Goal: Use online tool/utility: Utilize a website feature to perform a specific function

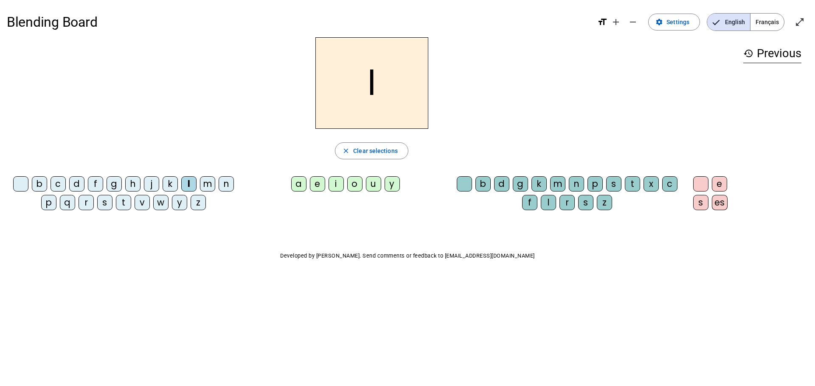
click at [297, 182] on div "a" at bounding box center [298, 183] width 15 height 15
click at [319, 182] on div "e" at bounding box center [317, 183] width 15 height 15
click at [351, 148] on span "button" at bounding box center [371, 151] width 73 height 20
click at [206, 182] on div "m" at bounding box center [207, 183] width 15 height 15
click at [297, 181] on div "a" at bounding box center [298, 183] width 15 height 15
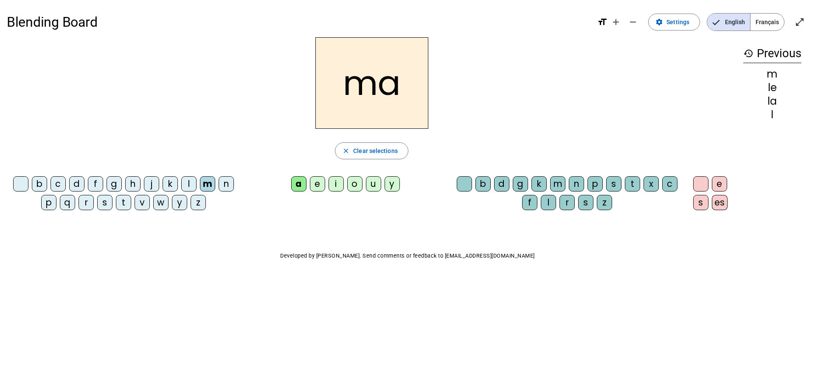
click at [316, 181] on div "e" at bounding box center [317, 183] width 15 height 15
click at [372, 183] on div "u" at bounding box center [373, 183] width 15 height 15
click at [360, 154] on span "Clear selections" at bounding box center [375, 151] width 45 height 10
click at [76, 183] on div "d" at bounding box center [76, 183] width 15 height 15
click at [299, 184] on div "a" at bounding box center [298, 183] width 15 height 15
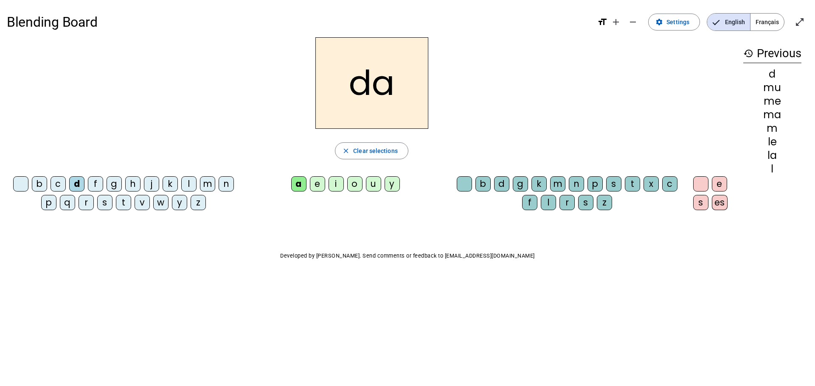
click at [319, 178] on div "e" at bounding box center [317, 183] width 15 height 15
click at [372, 179] on div "u" at bounding box center [373, 183] width 15 height 15
click at [371, 148] on span "Clear selections" at bounding box center [375, 151] width 45 height 10
click at [125, 201] on div "t" at bounding box center [123, 202] width 15 height 15
click at [296, 179] on div "a" at bounding box center [298, 183] width 15 height 15
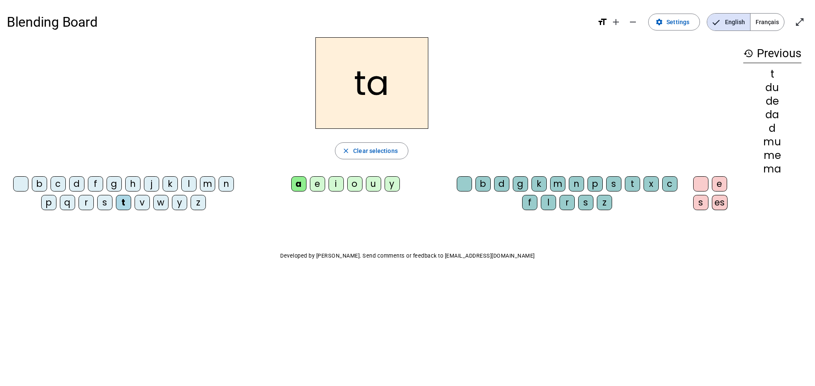
click at [317, 182] on div "e" at bounding box center [317, 183] width 15 height 15
click at [373, 182] on div "u" at bounding box center [373, 183] width 15 height 15
click at [358, 147] on span "Clear selections" at bounding box center [375, 151] width 45 height 10
click at [296, 182] on div "a" at bounding box center [298, 183] width 15 height 15
click at [358, 150] on span "Clear selections" at bounding box center [375, 151] width 45 height 10
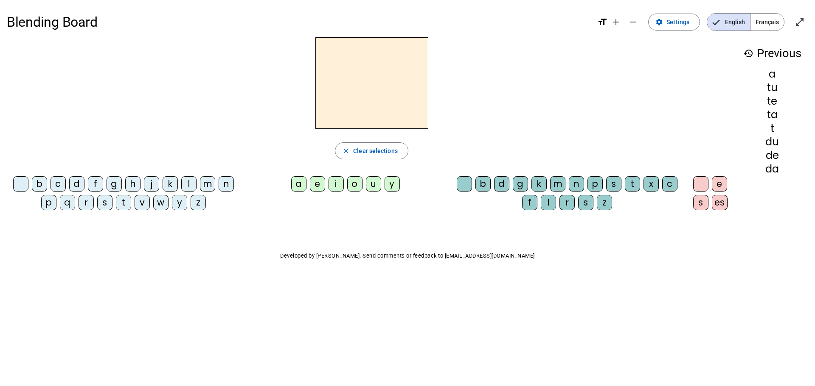
click at [335, 181] on div "i" at bounding box center [335, 183] width 15 height 15
click at [548, 202] on div "l" at bounding box center [547, 202] width 15 height 15
click at [354, 148] on span "Clear selections" at bounding box center [375, 151] width 45 height 10
click at [207, 185] on div "m" at bounding box center [207, 183] width 15 height 15
click at [334, 186] on div "i" at bounding box center [335, 183] width 15 height 15
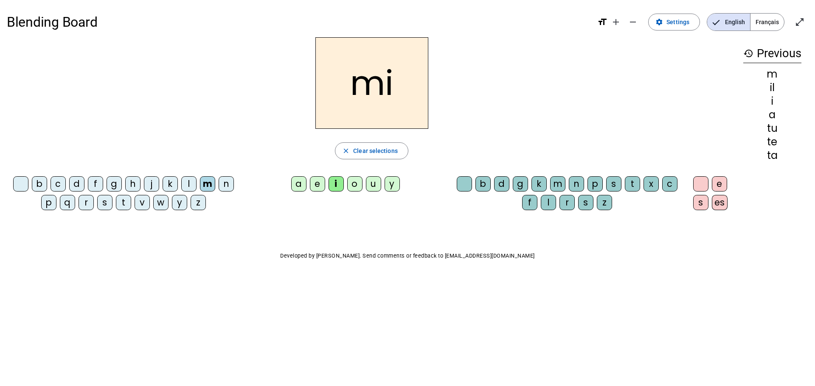
click at [549, 204] on div "l" at bounding box center [547, 202] width 15 height 15
click at [359, 147] on span "Clear selections" at bounding box center [375, 151] width 45 height 10
click at [208, 180] on div "m" at bounding box center [207, 183] width 15 height 15
click at [334, 181] on div "i" at bounding box center [335, 183] width 15 height 15
click at [353, 147] on span "button" at bounding box center [371, 151] width 73 height 20
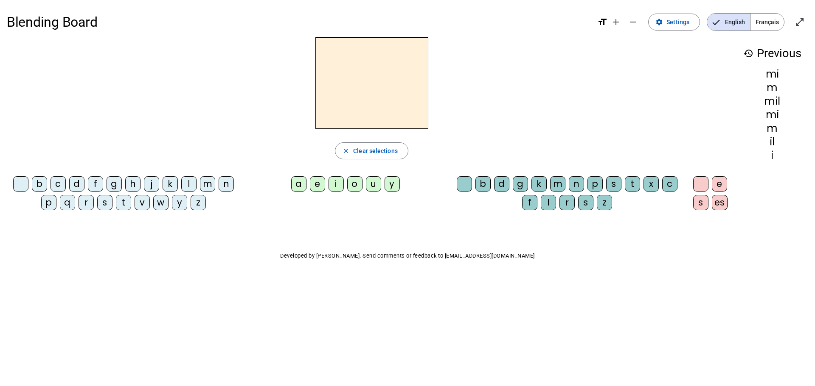
click at [188, 180] on div "l" at bounding box center [188, 183] width 15 height 15
click at [334, 181] on div "i" at bounding box center [335, 183] width 15 height 15
click at [355, 148] on span "Clear selections" at bounding box center [375, 151] width 45 height 10
click at [77, 182] on div "d" at bounding box center [76, 183] width 15 height 15
click at [336, 180] on div "i" at bounding box center [335, 183] width 15 height 15
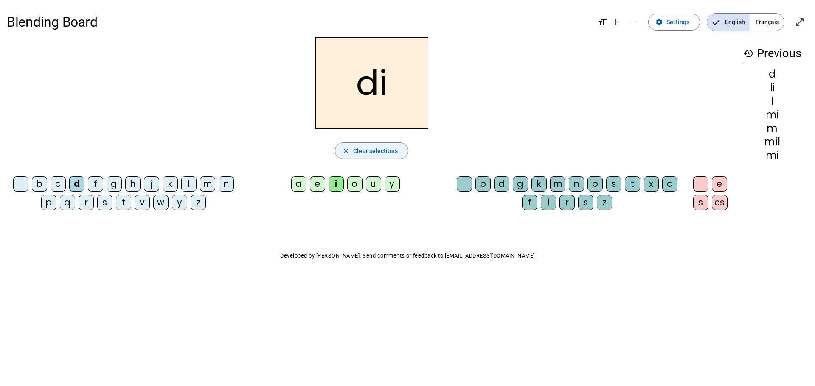
click at [355, 149] on span "Clear selections" at bounding box center [375, 151] width 45 height 10
click at [125, 202] on div "t" at bounding box center [123, 202] width 15 height 15
click at [334, 180] on div "i" at bounding box center [335, 183] width 15 height 15
click at [376, 146] on span "Clear selections" at bounding box center [375, 151] width 45 height 10
click at [208, 181] on div "m" at bounding box center [207, 183] width 15 height 15
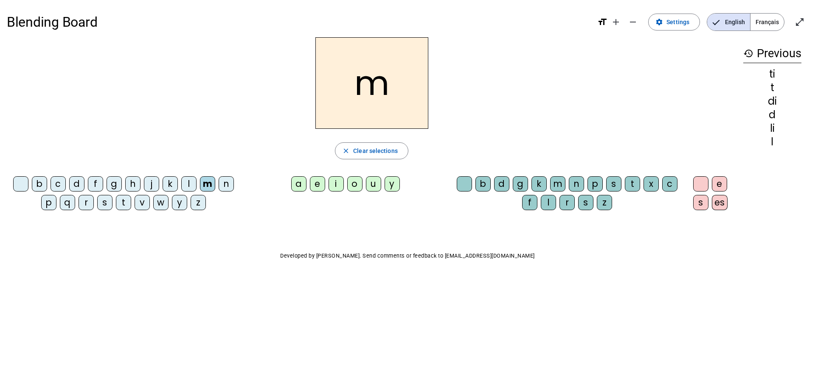
click at [335, 181] on div "i" at bounding box center [335, 183] width 15 height 15
click at [547, 201] on div "l" at bounding box center [547, 202] width 15 height 15
